Goal: Task Accomplishment & Management: Use online tool/utility

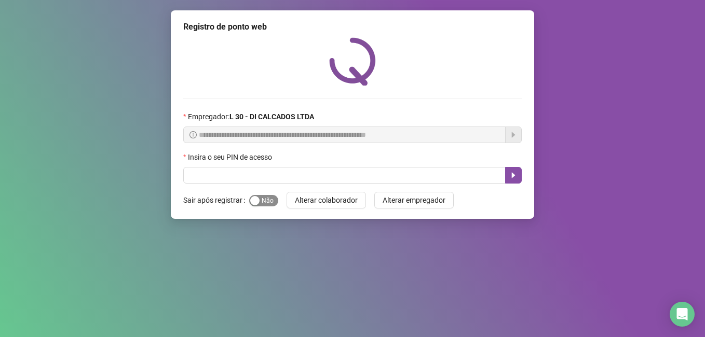
click at [273, 203] on span "Sim Não" at bounding box center [263, 200] width 29 height 11
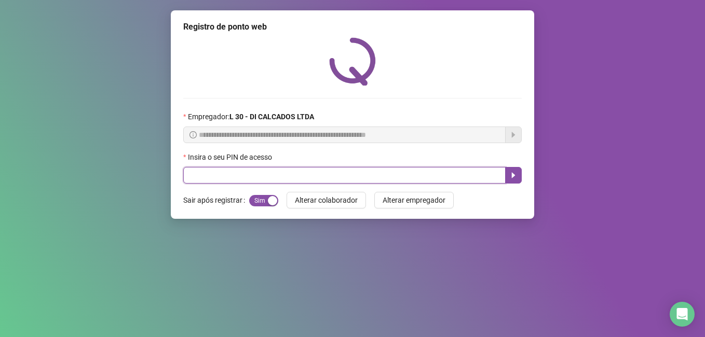
click at [195, 183] on input "text" at bounding box center [344, 175] width 322 height 17
type input "*****"
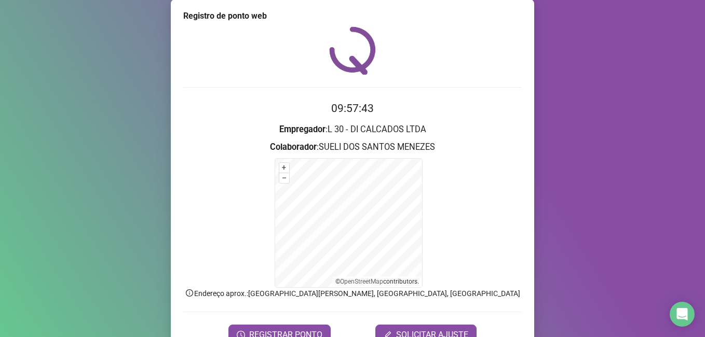
scroll to position [21, 0]
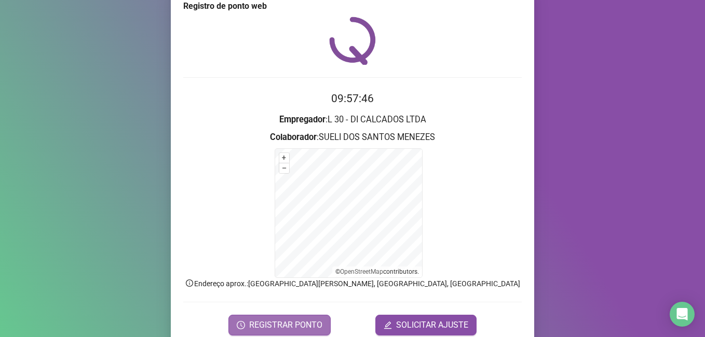
click at [266, 322] on span "REGISTRAR PONTO" at bounding box center [285, 325] width 73 height 12
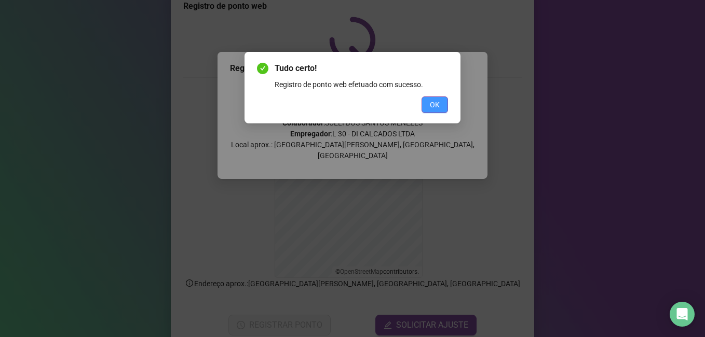
click at [428, 108] on button "OK" at bounding box center [434, 105] width 26 height 17
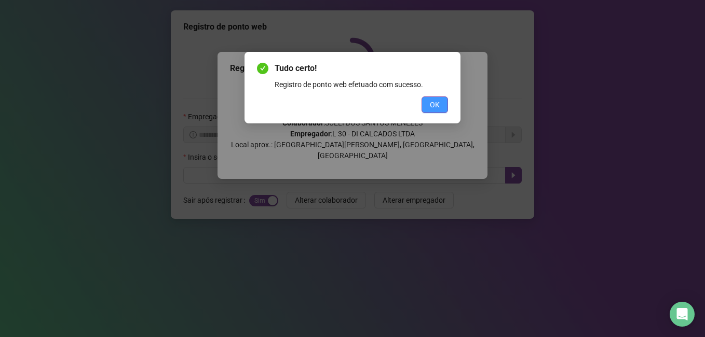
scroll to position [0, 0]
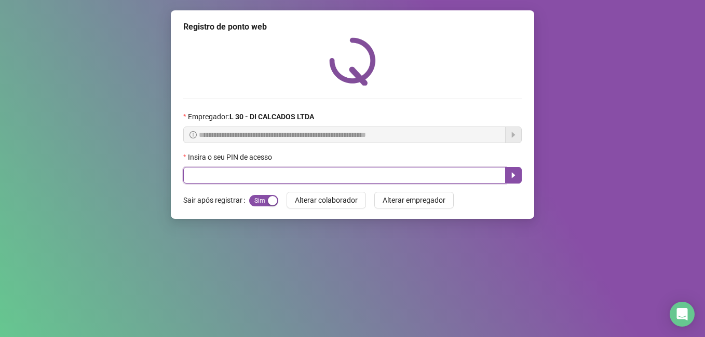
click at [241, 175] on input "text" at bounding box center [344, 175] width 322 height 17
type input "*****"
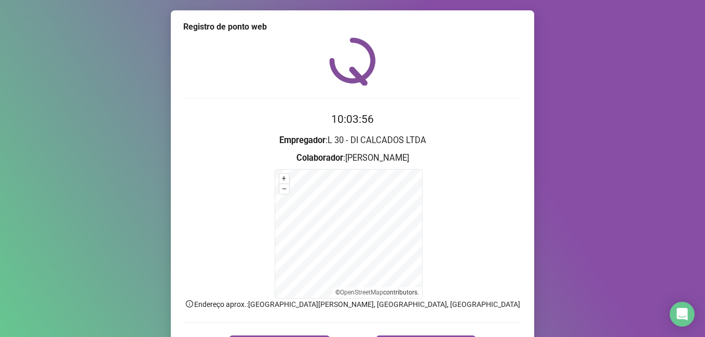
scroll to position [65, 0]
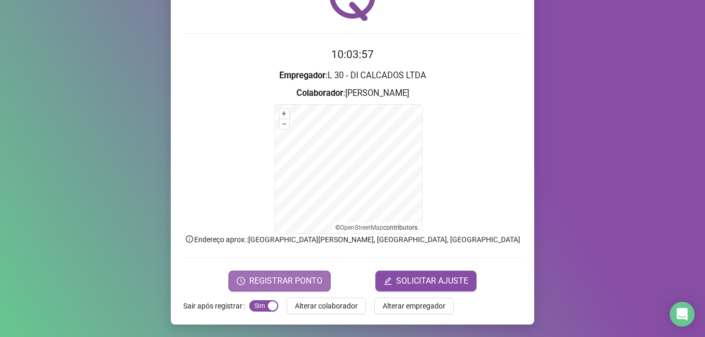
click at [262, 285] on span "REGISTRAR PONTO" at bounding box center [285, 281] width 73 height 12
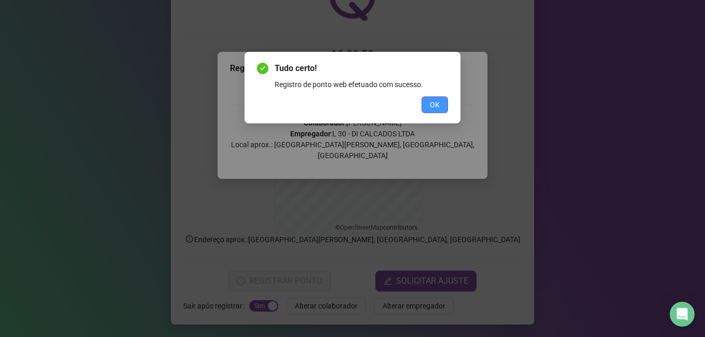
click at [433, 102] on span "OK" at bounding box center [435, 104] width 10 height 11
